Goal: Task Accomplishment & Management: Manage account settings

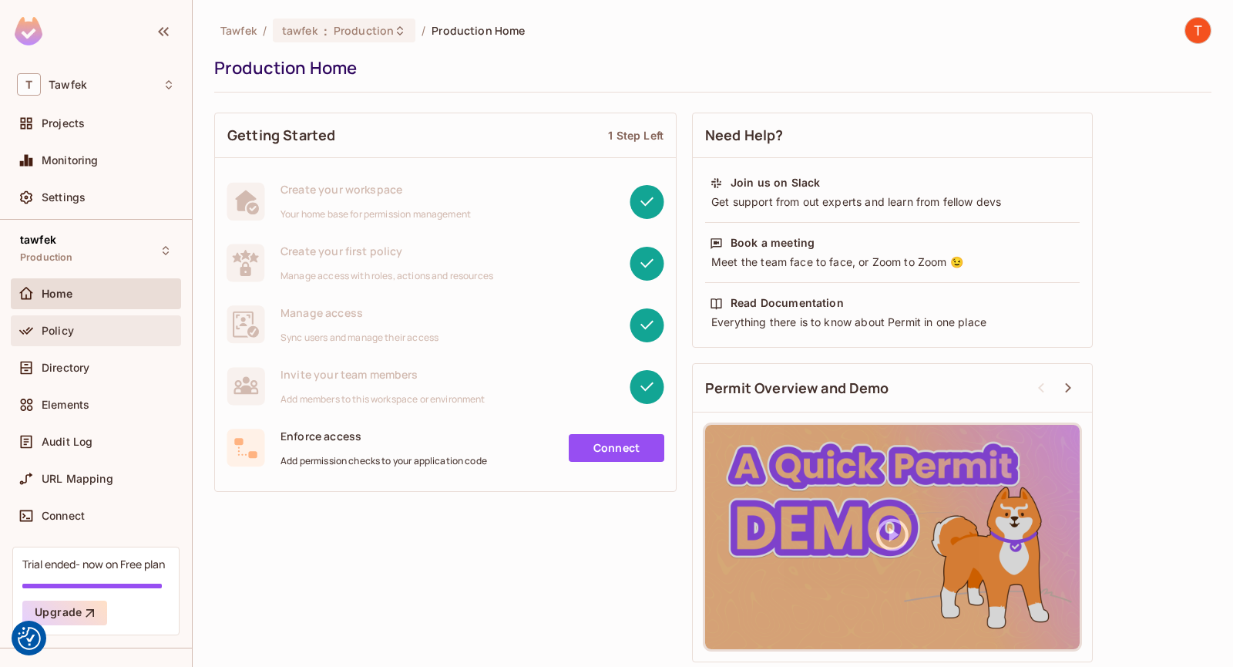
click at [82, 341] on div "Policy" at bounding box center [96, 330] width 170 height 31
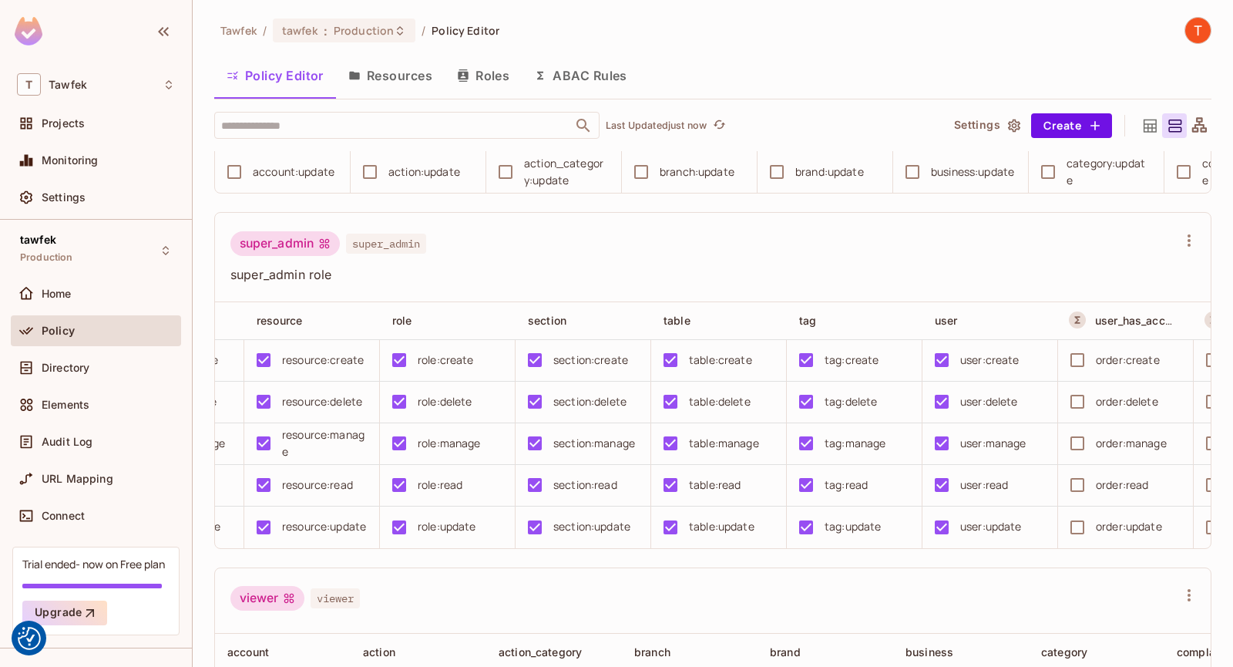
scroll to position [0, 2284]
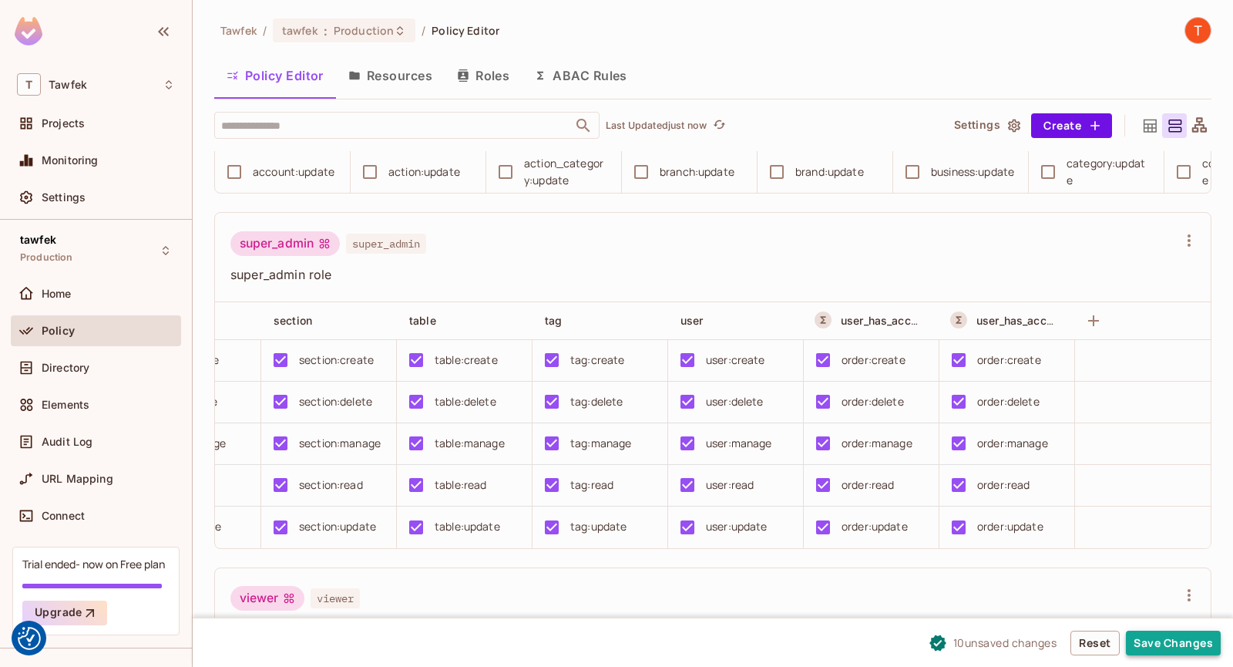
click at [1159, 642] on button "Save Changes" at bounding box center [1173, 642] width 95 height 25
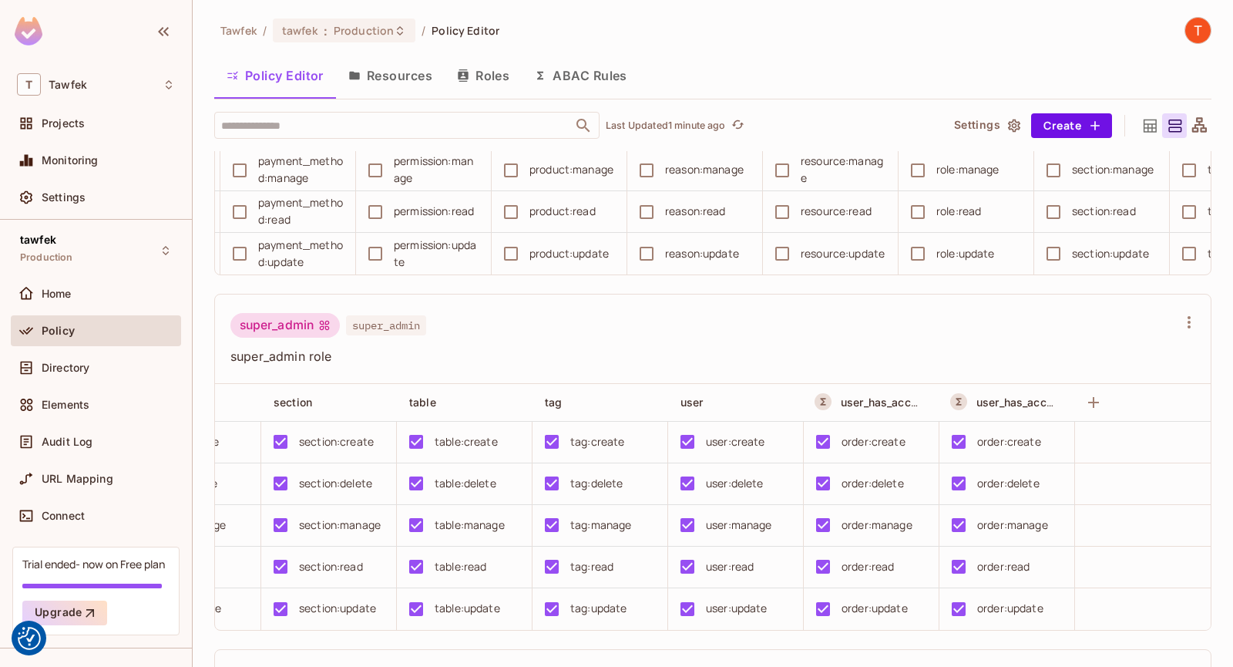
scroll to position [0, 2035]
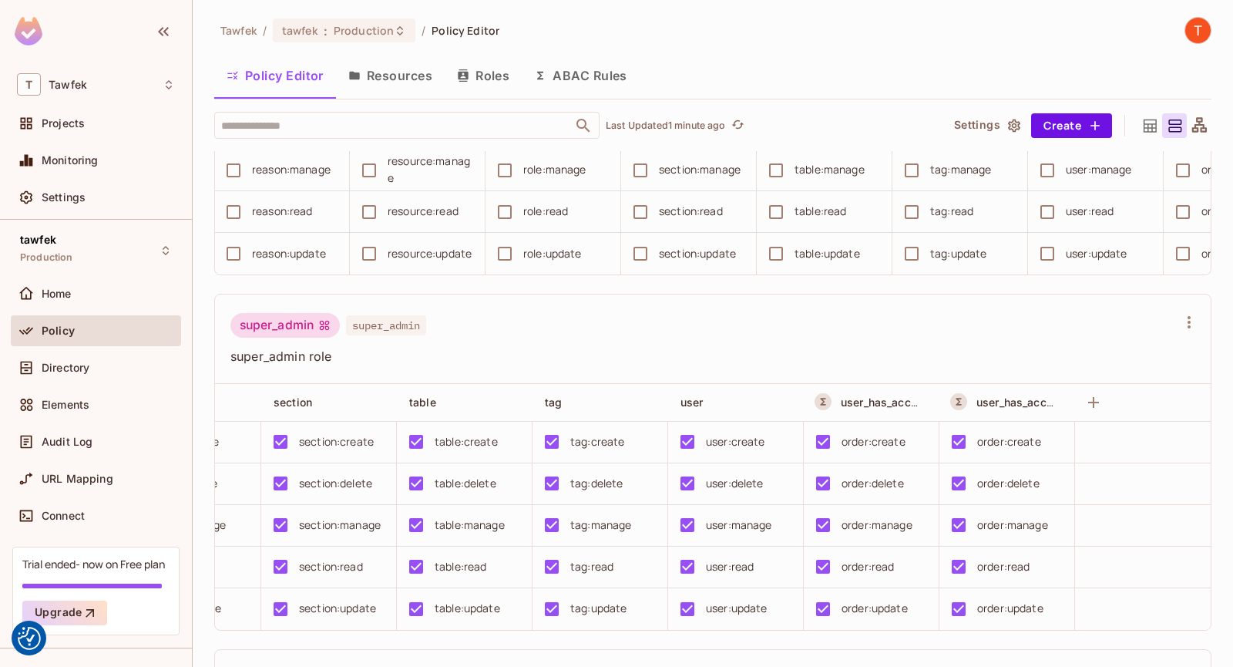
drag, startPoint x: 520, startPoint y: 321, endPoint x: 1204, endPoint y: 364, distance: 684.9
click at [1204, 364] on div "admin admin admin role account action action_category branch brand business cat…" at bounding box center [720, 409] width 1013 height 516
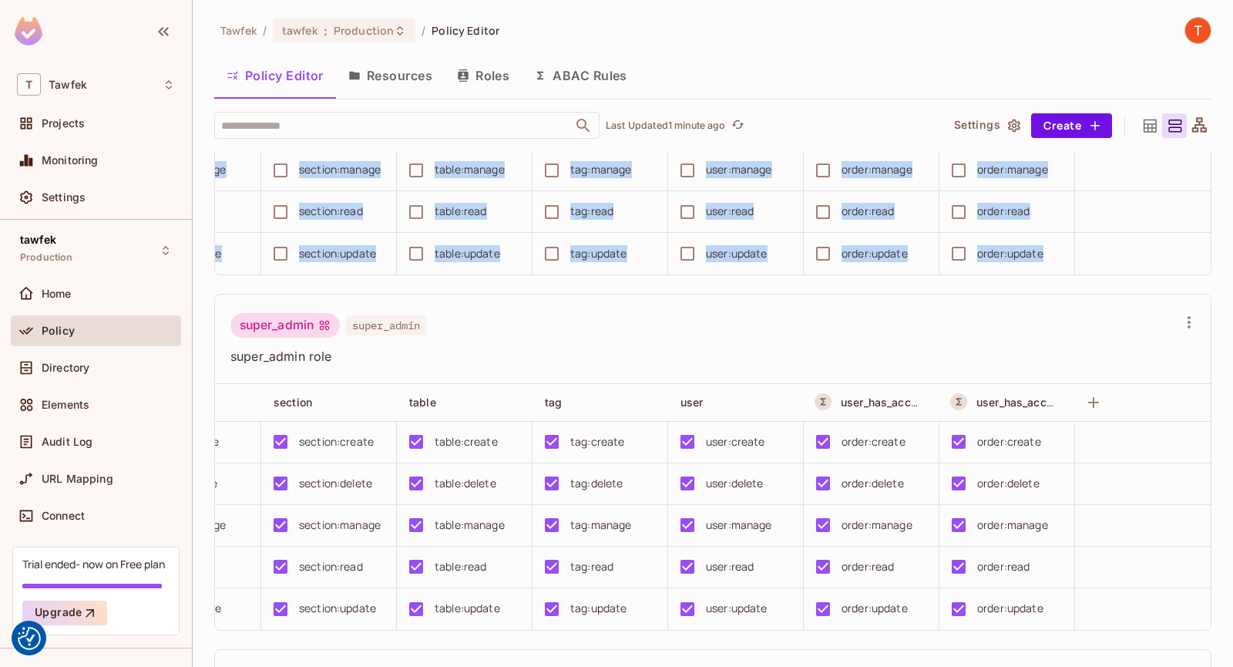
drag, startPoint x: 1116, startPoint y: 311, endPoint x: 1165, endPoint y: 319, distance: 49.9
click at [1165, 274] on div "category complaint complaint_category complaint_resolution complaint_responsibi…" at bounding box center [713, 152] width 996 height 246
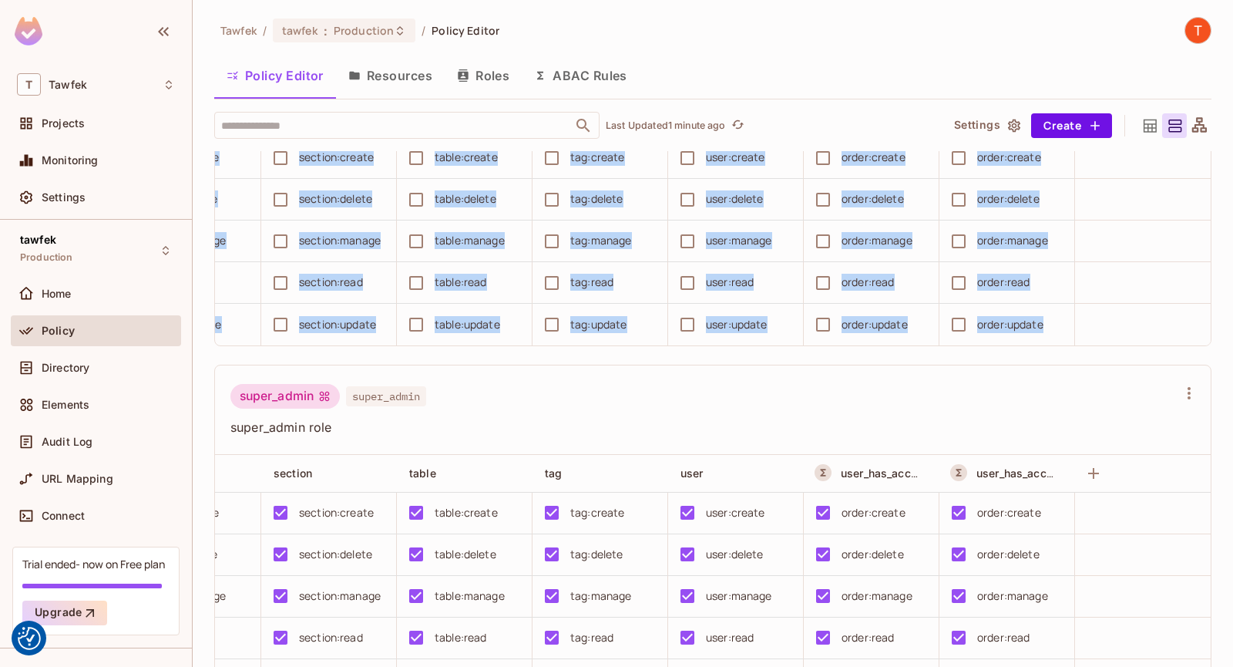
scroll to position [1049, 0]
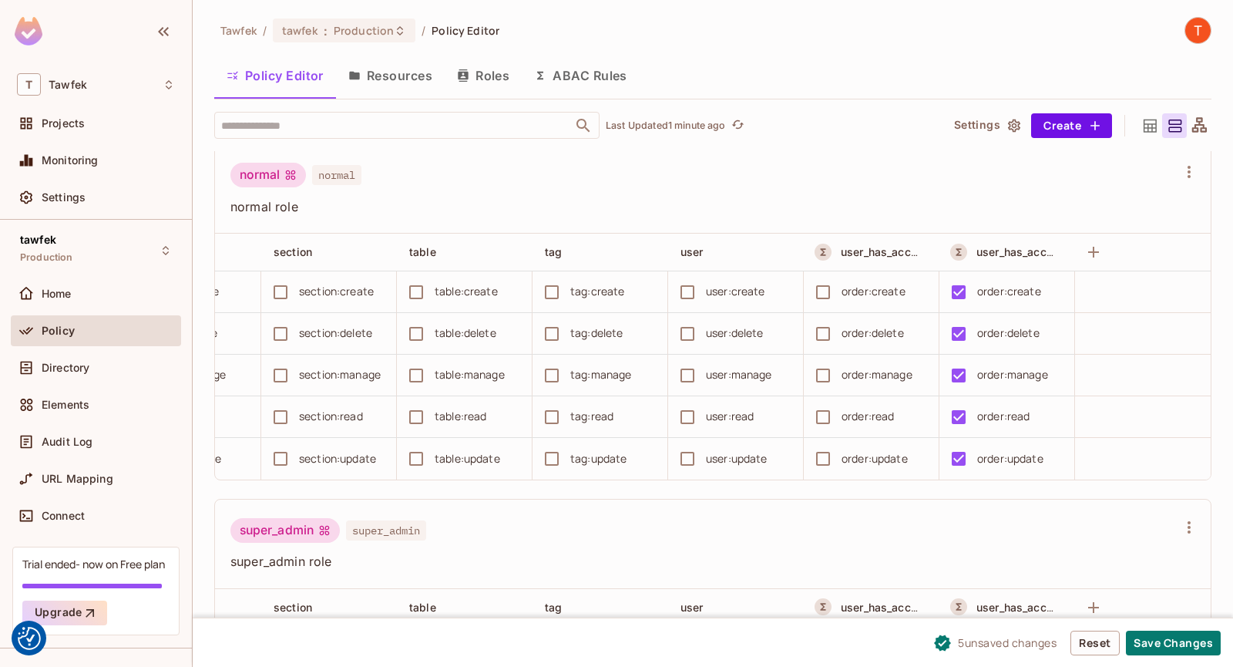
click at [841, 467] on div "order:update" at bounding box center [874, 458] width 66 height 17
click at [1152, 643] on button "Save Changes" at bounding box center [1173, 642] width 95 height 25
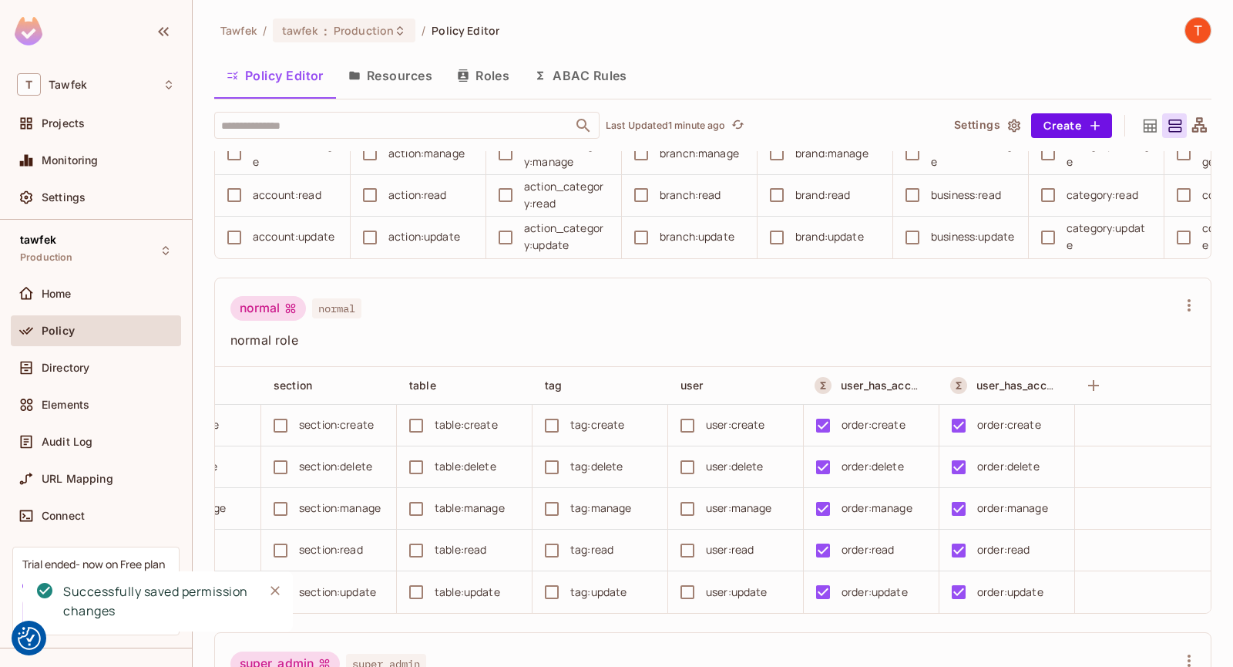
scroll to position [946, 0]
